Goal: Information Seeking & Learning: Compare options

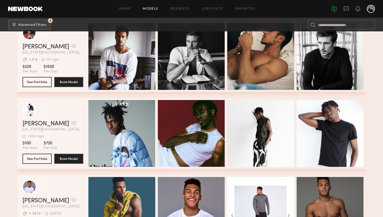
scroll to position [3180, 0]
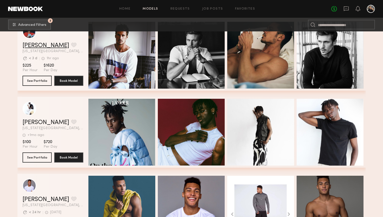
click at [32, 46] on link "Tom C." at bounding box center [46, 46] width 47 height 6
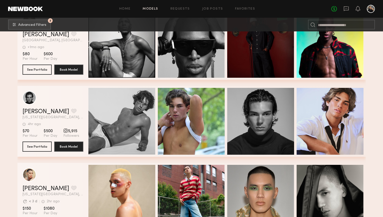
scroll to position [9894, 0]
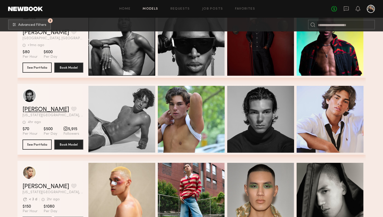
click at [30, 108] on link "Josh L." at bounding box center [46, 110] width 47 height 6
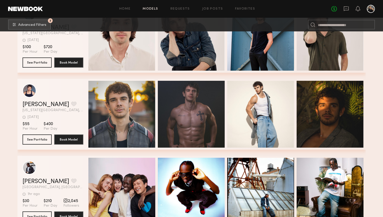
scroll to position [10225, 0]
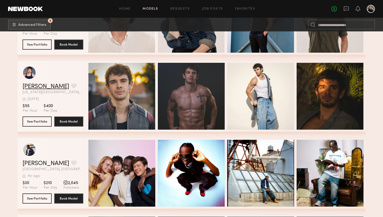
click at [34, 86] on link "Colt M." at bounding box center [46, 87] width 47 height 6
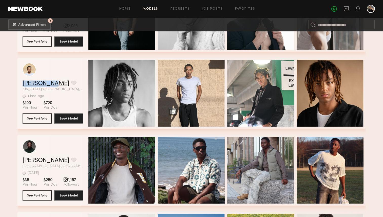
scroll to position [11916, 0]
